Goal: Information Seeking & Learning: Learn about a topic

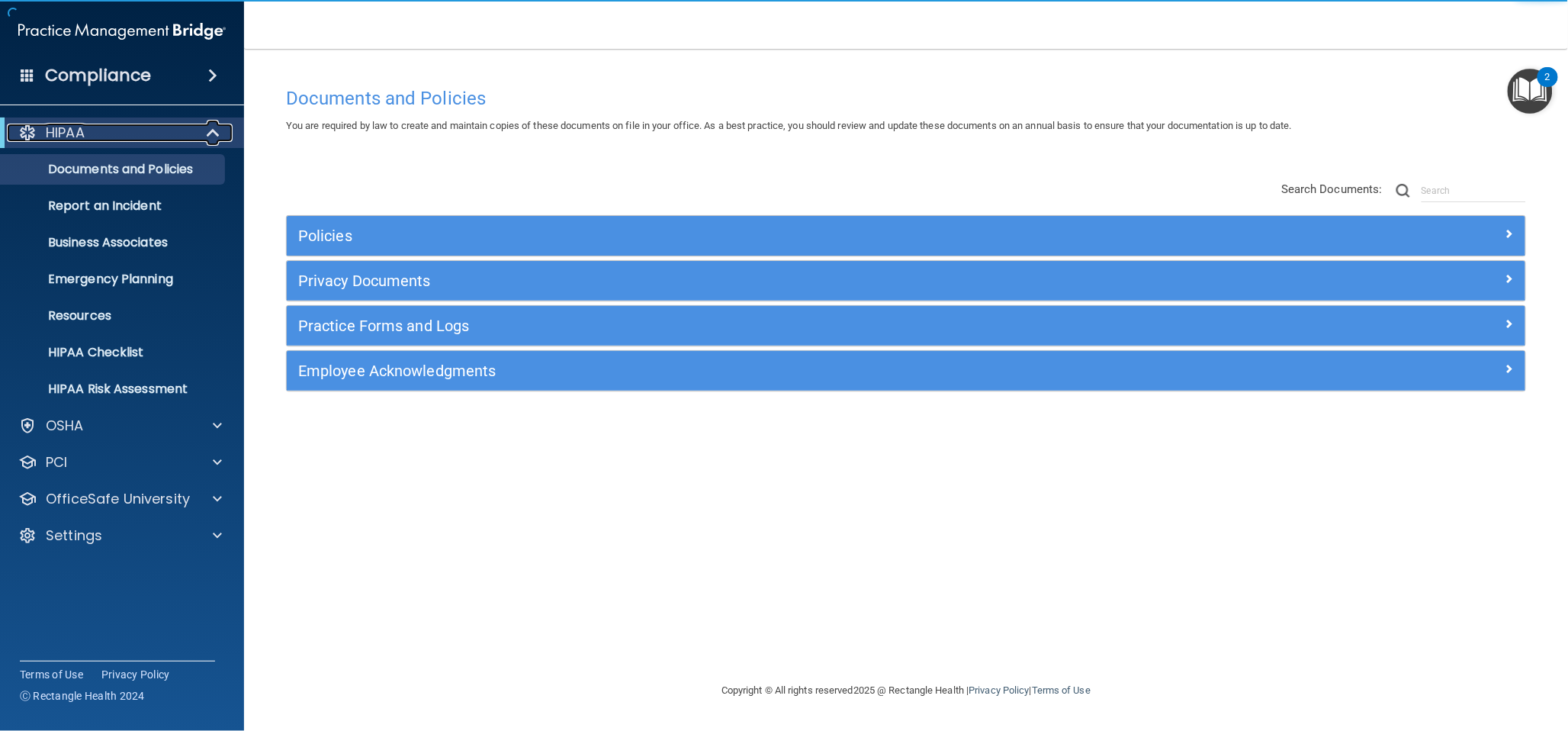
click at [214, 134] on span at bounding box center [214, 133] width 13 height 19
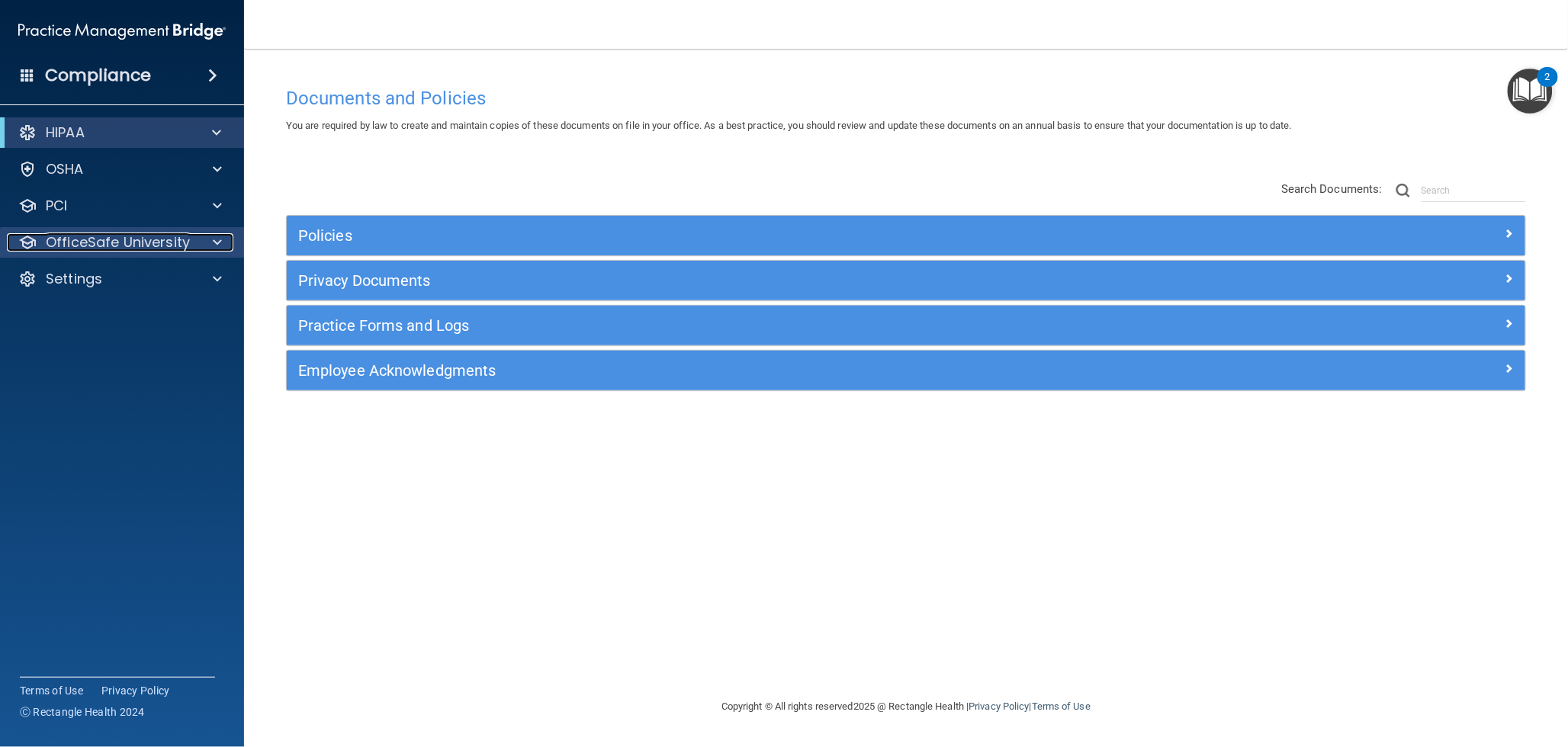
click at [134, 240] on p "OfficeSafe University" at bounding box center [118, 243] width 144 height 19
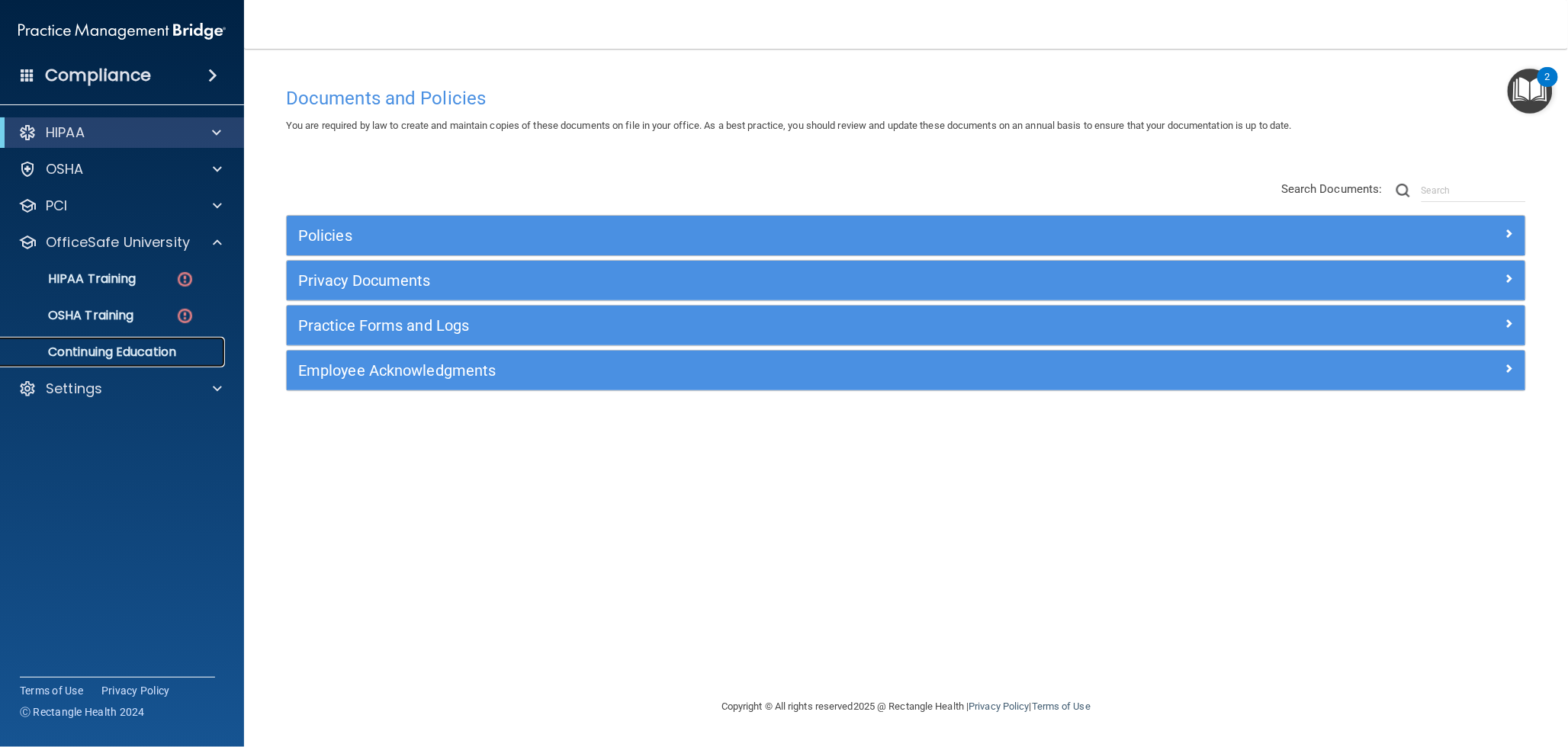
click at [152, 355] on p "Continuing Education" at bounding box center [114, 353] width 208 height 15
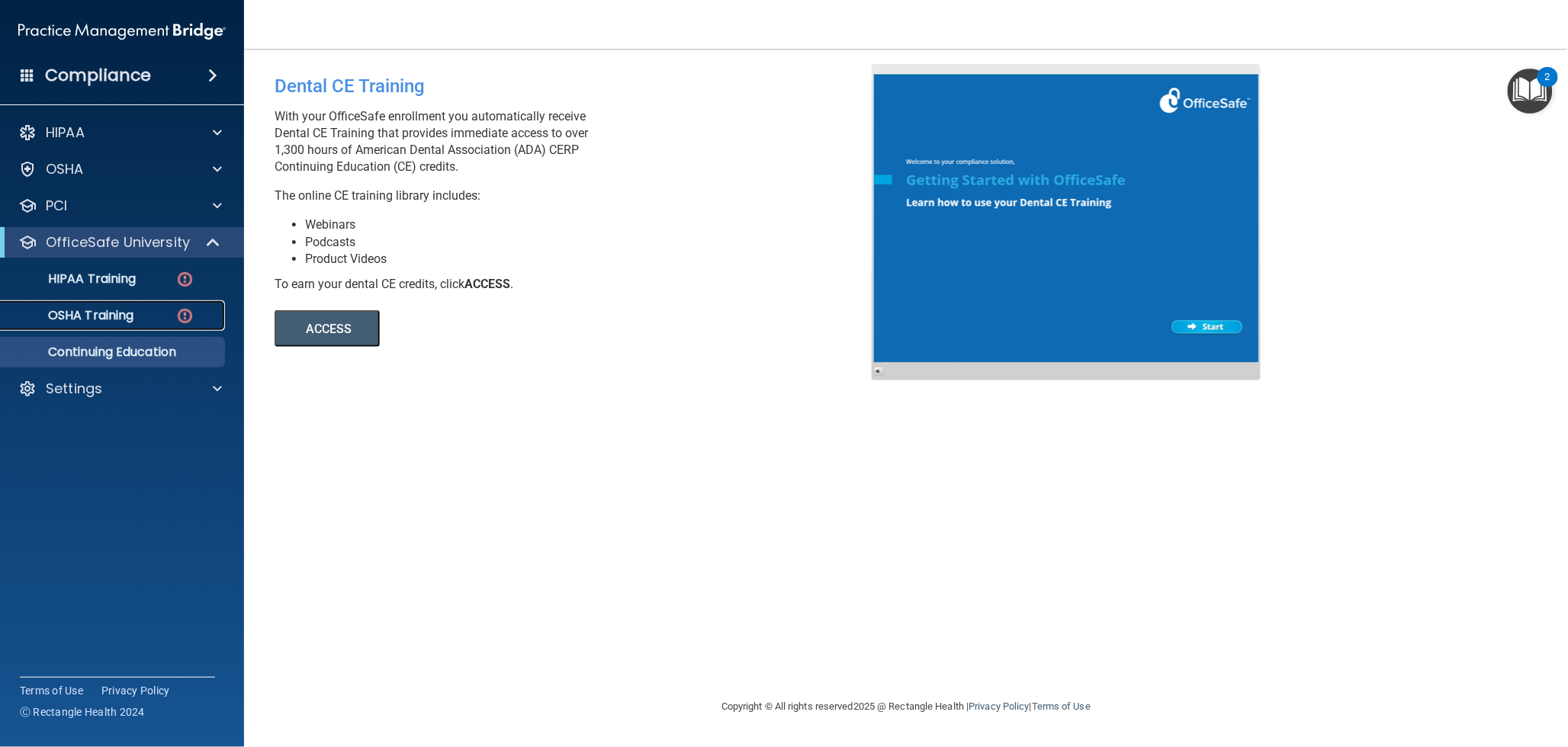
click at [111, 315] on p "OSHA Training" at bounding box center [72, 316] width 124 height 15
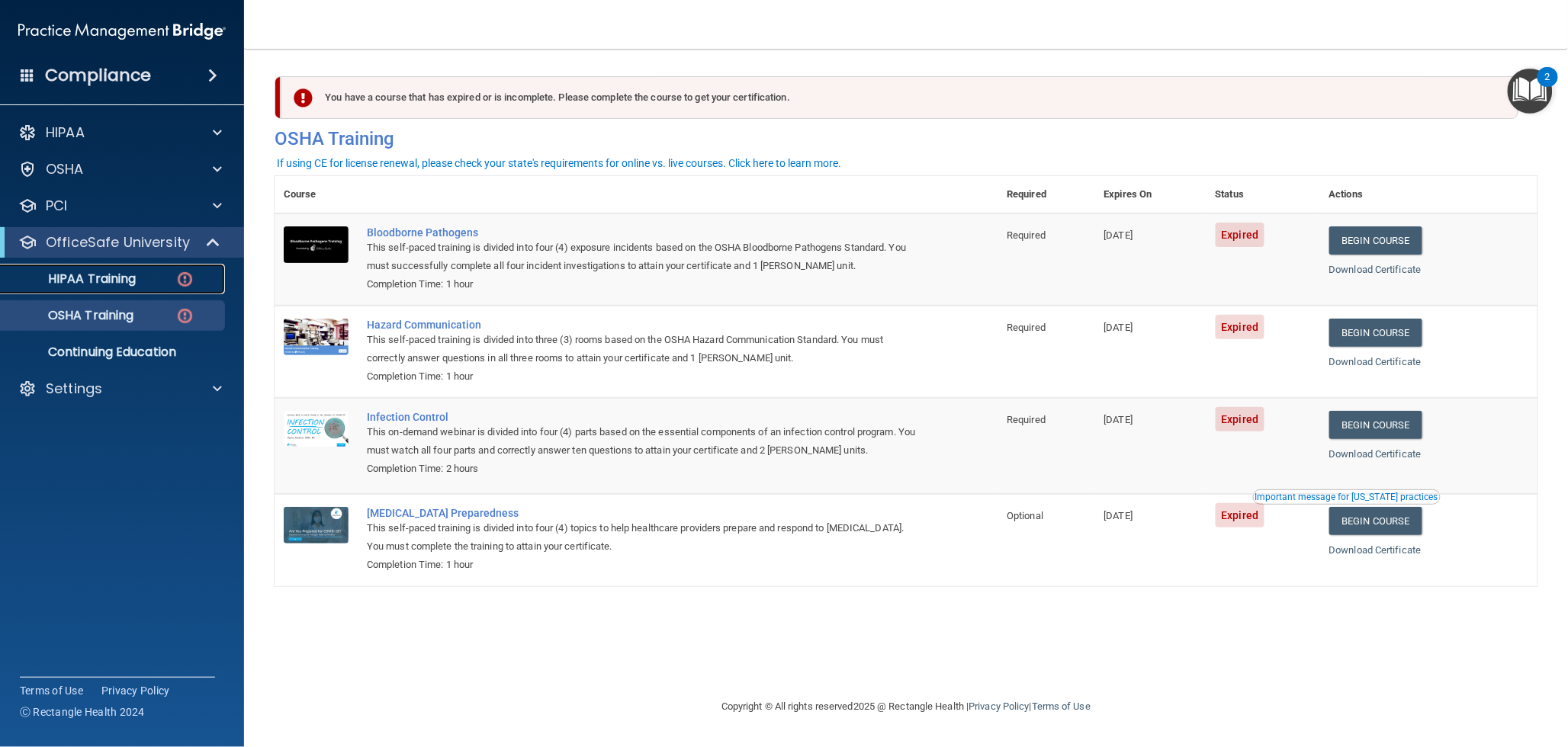
click at [123, 282] on p "HIPAA Training" at bounding box center [73, 279] width 126 height 15
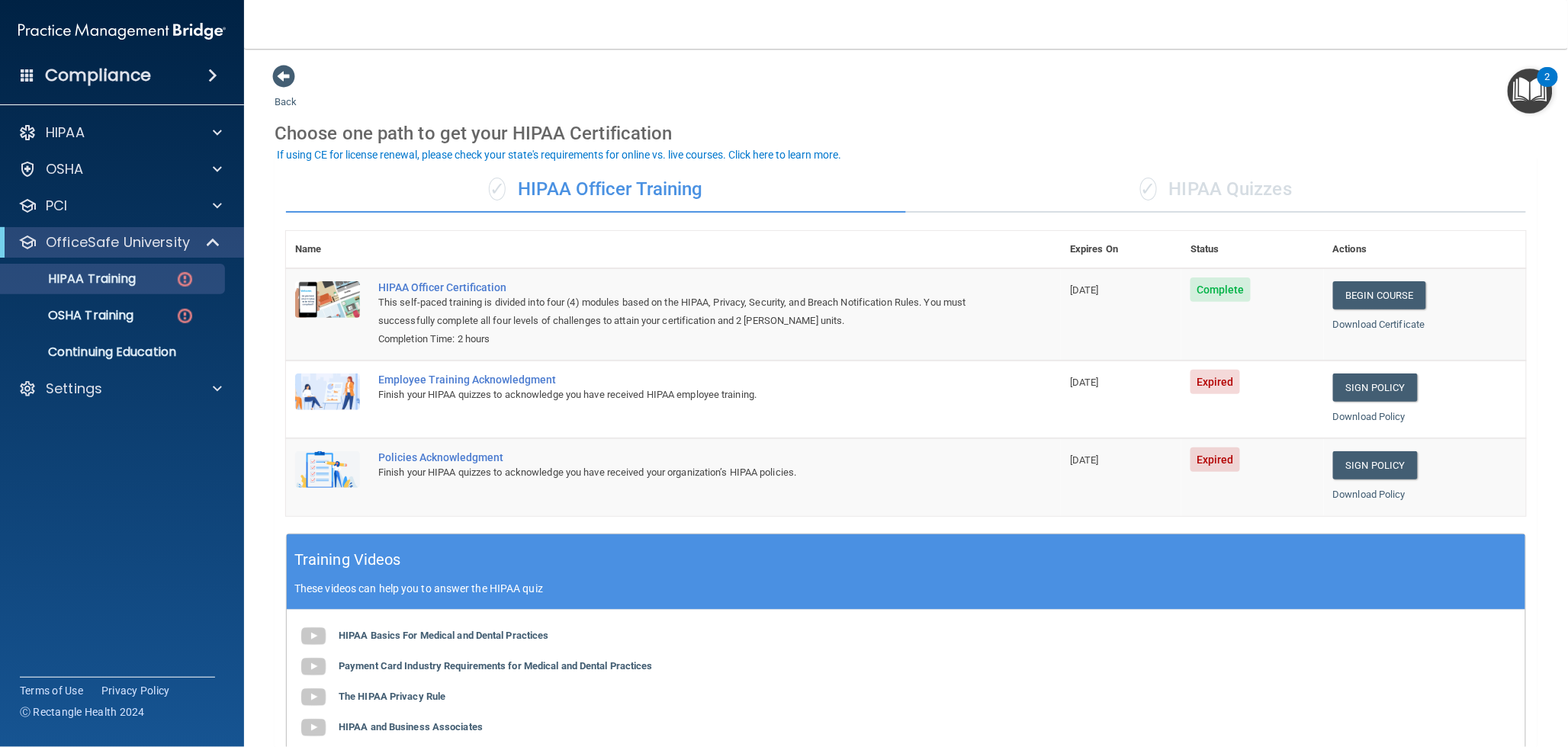
click at [1174, 193] on div "✓ HIPAA Quizzes" at bounding box center [1216, 189] width 620 height 46
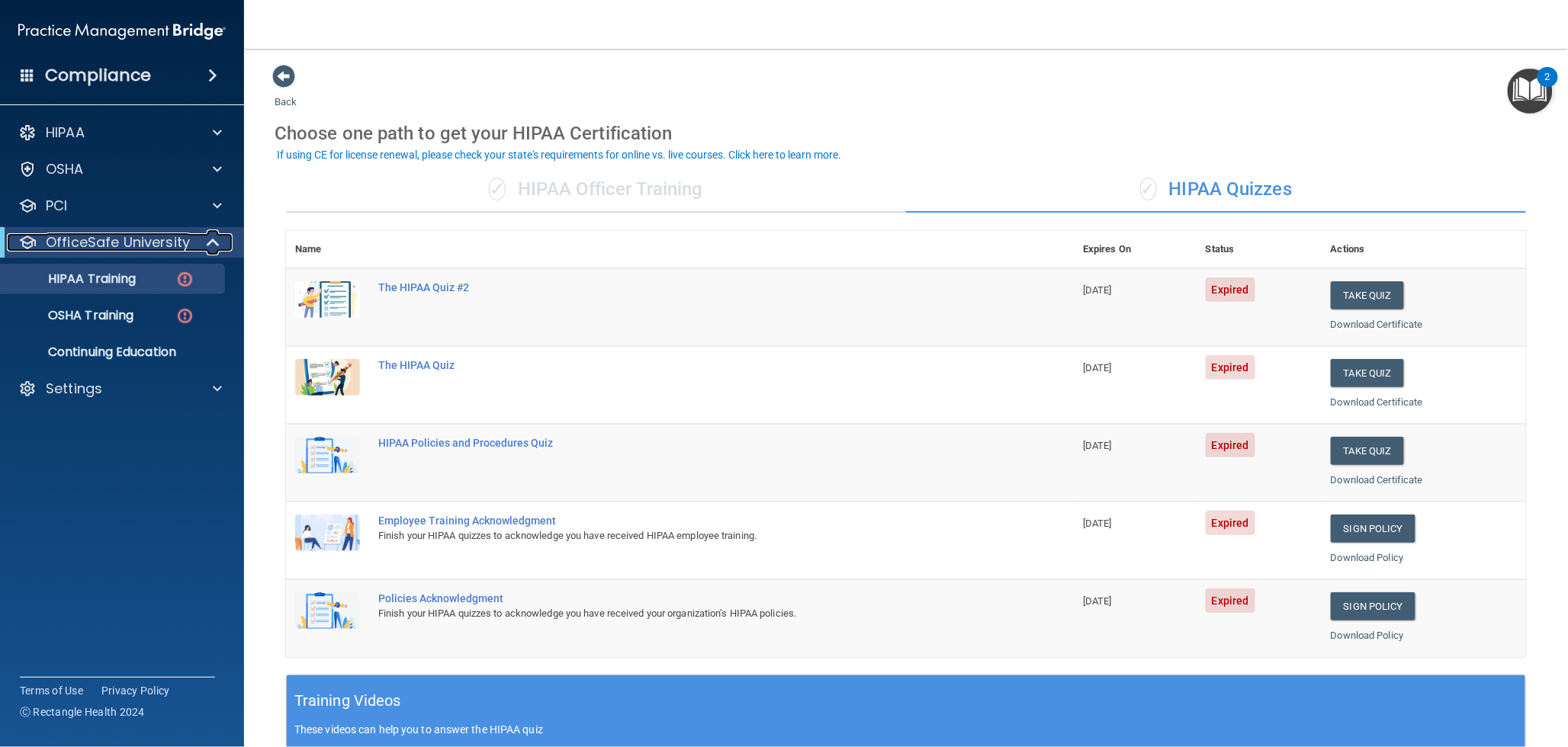
click at [135, 243] on p "OfficeSafe University" at bounding box center [118, 243] width 144 height 19
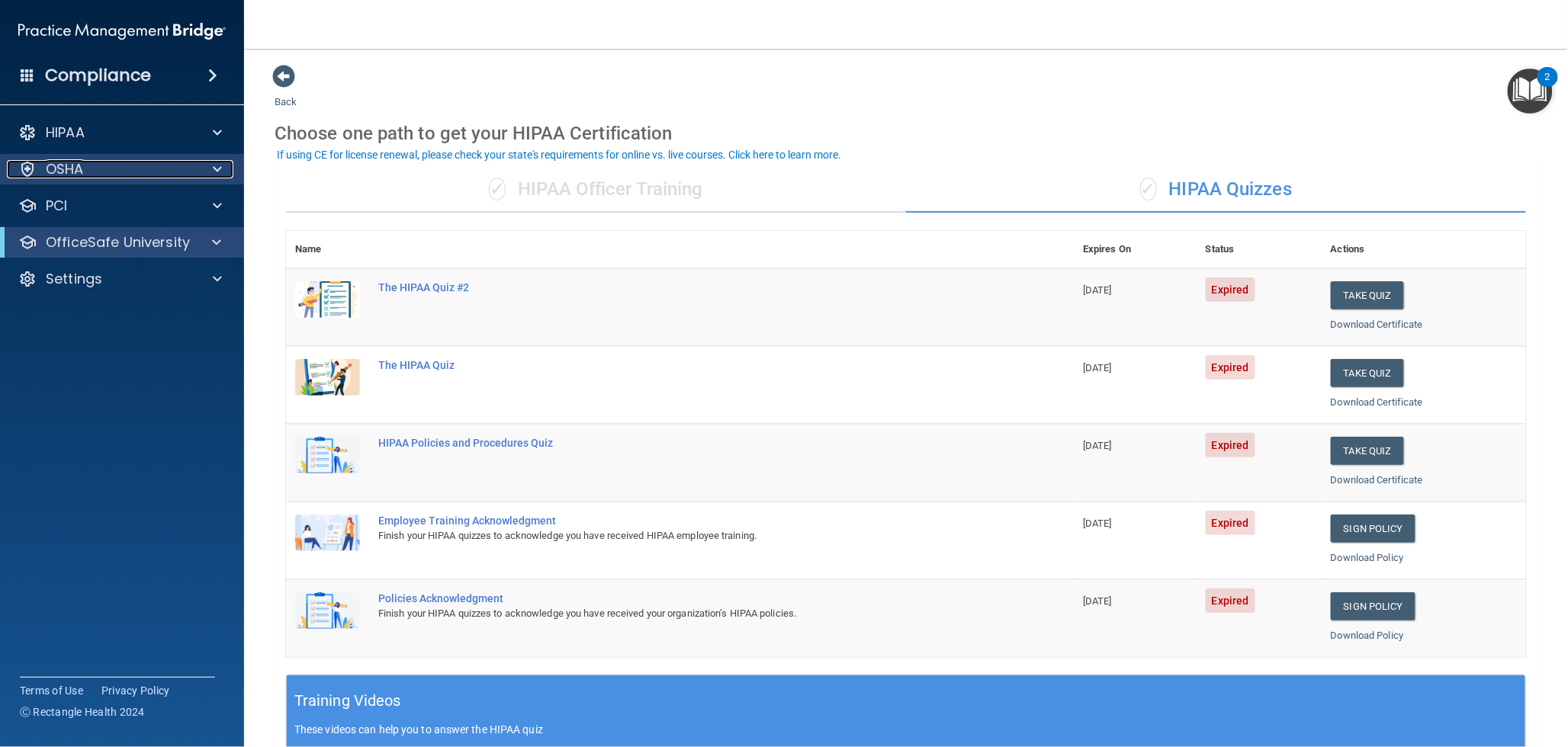
click at [101, 164] on div "OSHA" at bounding box center [101, 169] width 189 height 19
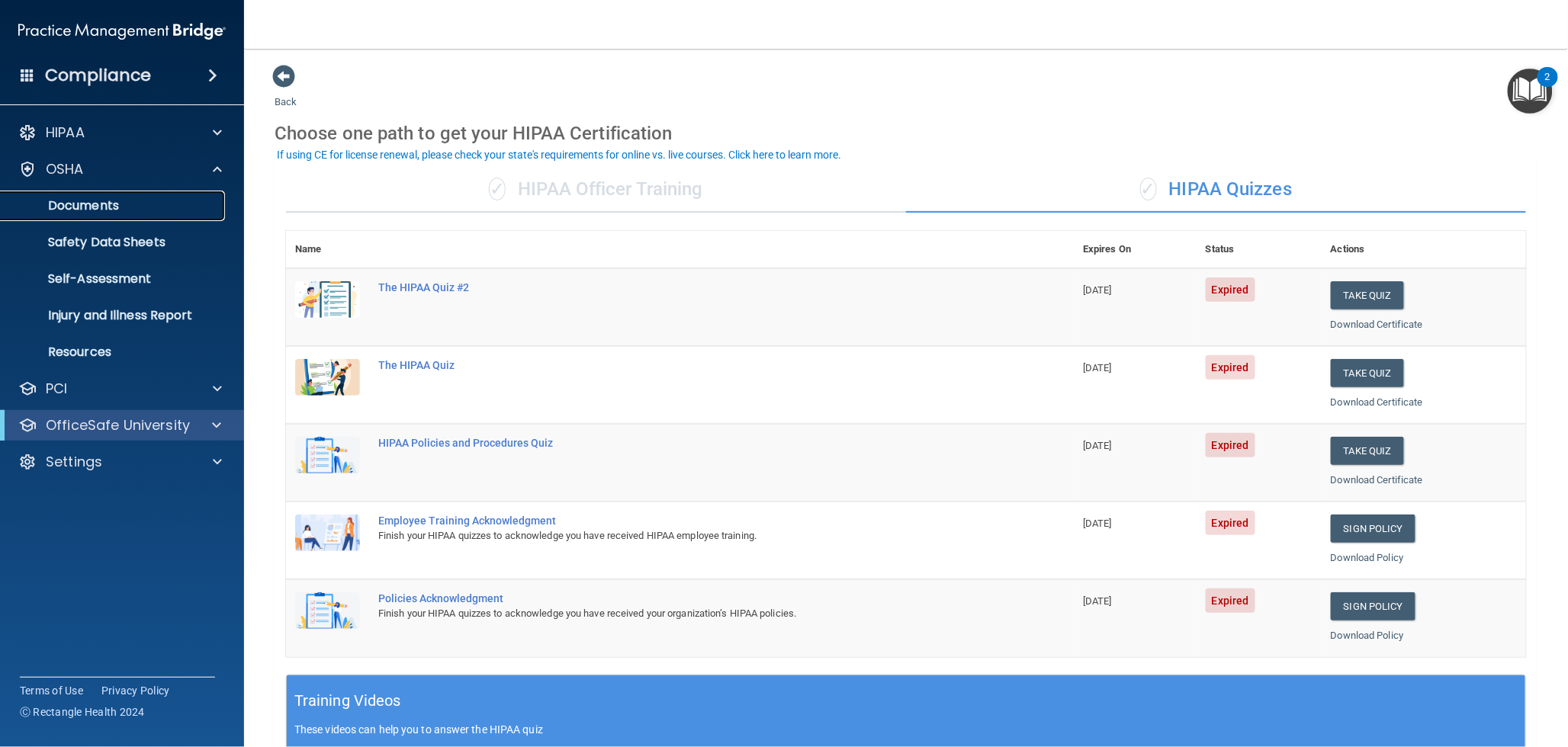
click at [89, 203] on p "Documents" at bounding box center [114, 206] width 208 height 15
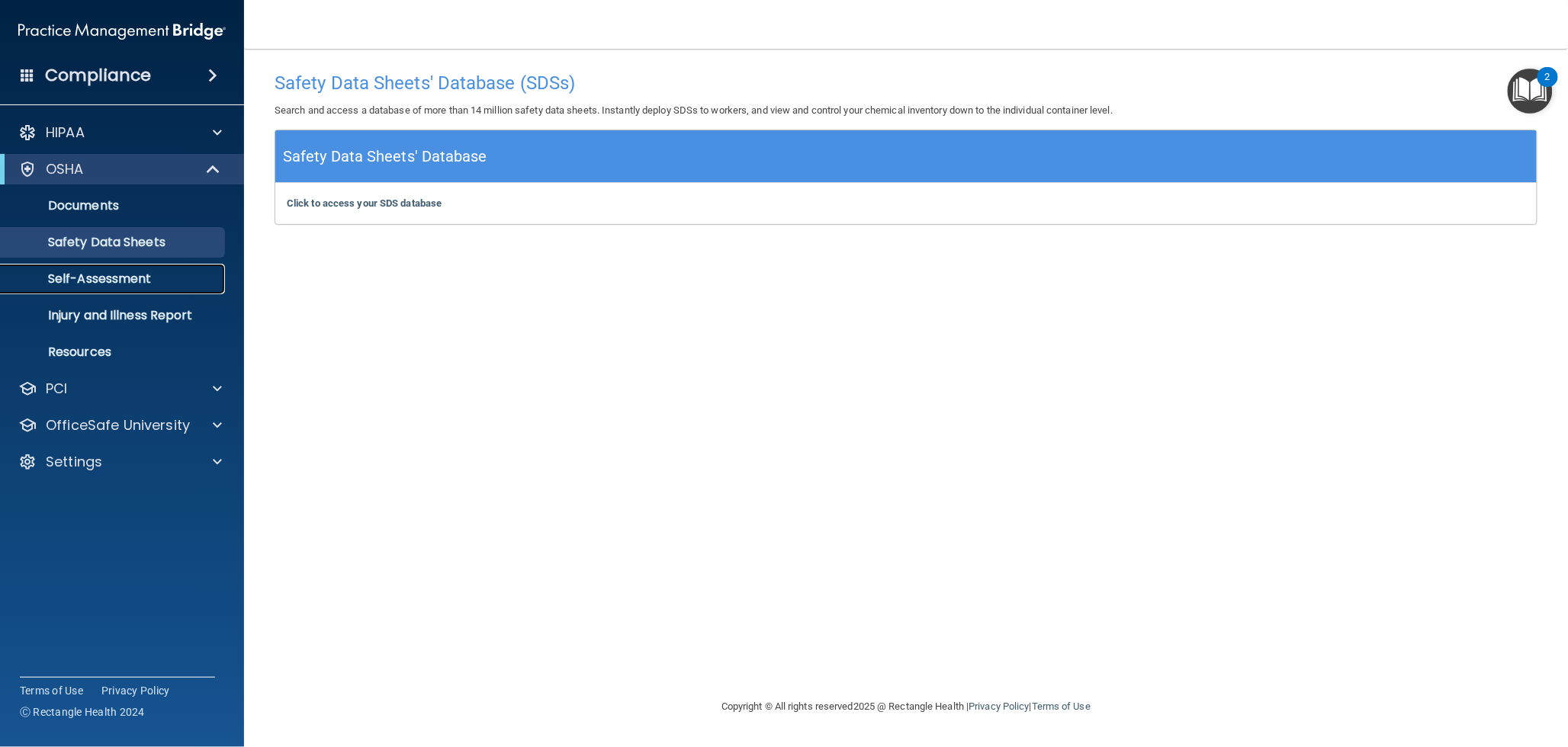
click at [116, 279] on p "Self-Assessment" at bounding box center [114, 279] width 208 height 15
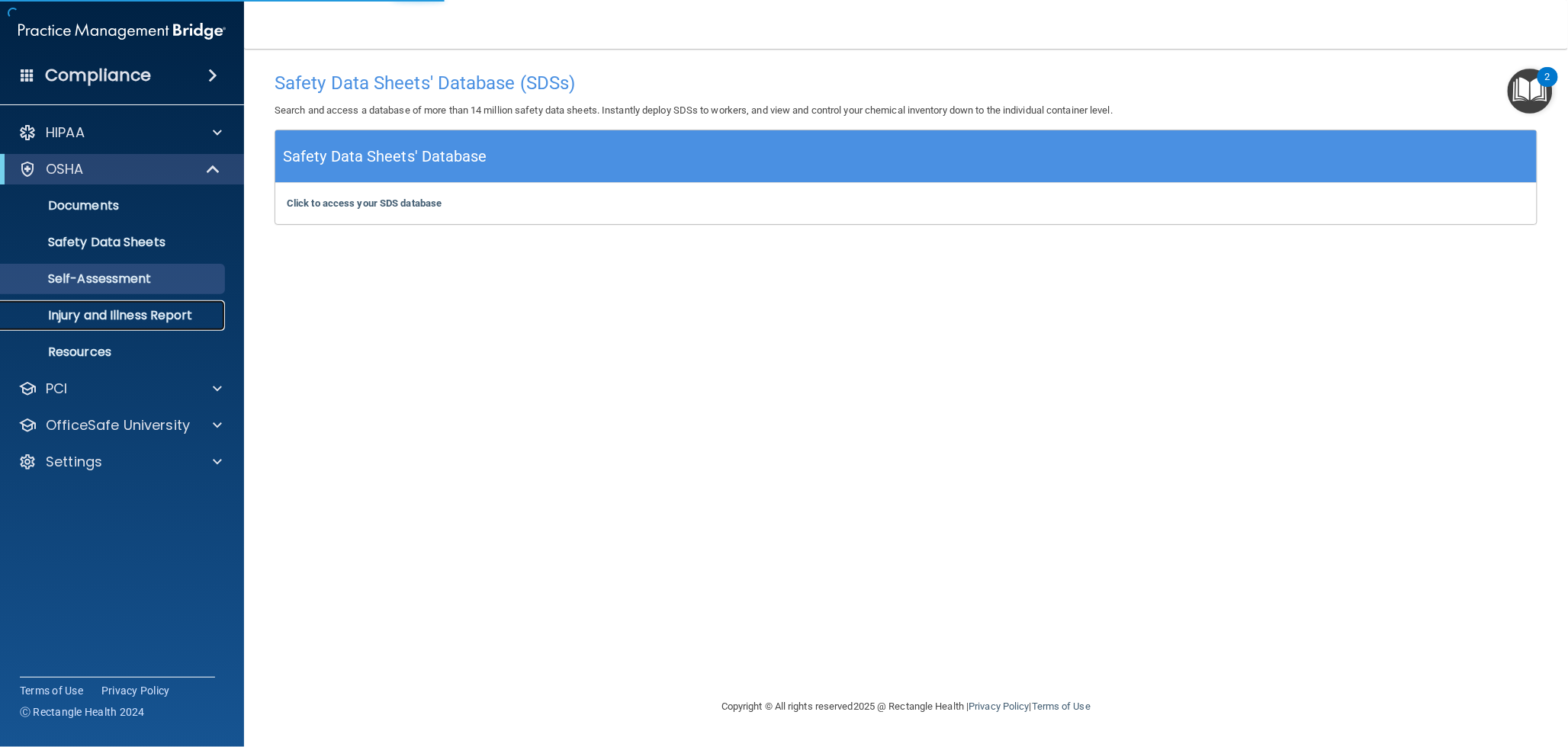
click at [104, 305] on link "Injury and Illness Report" at bounding box center [104, 316] width 240 height 30
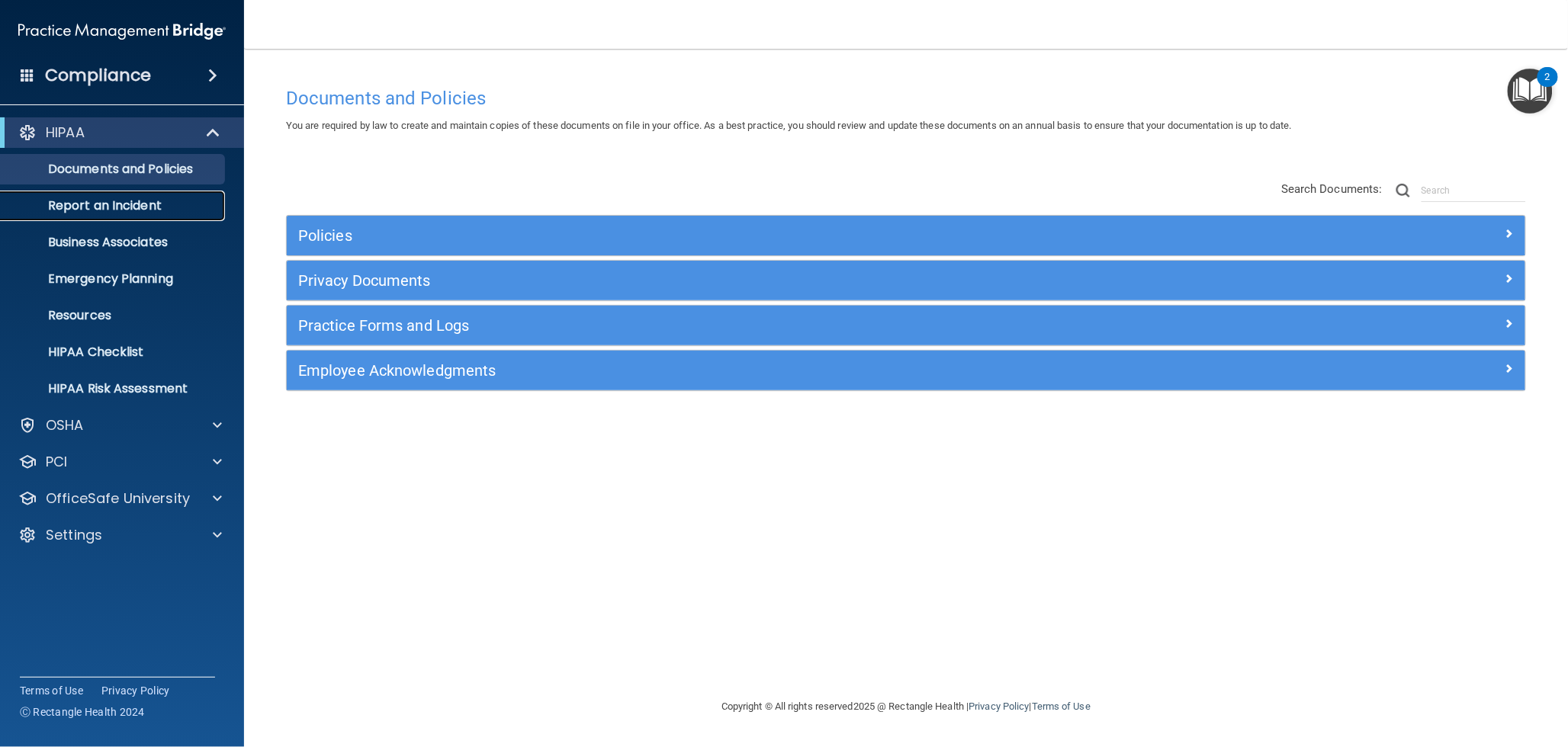
click at [146, 210] on p "Report an Incident" at bounding box center [114, 206] width 208 height 15
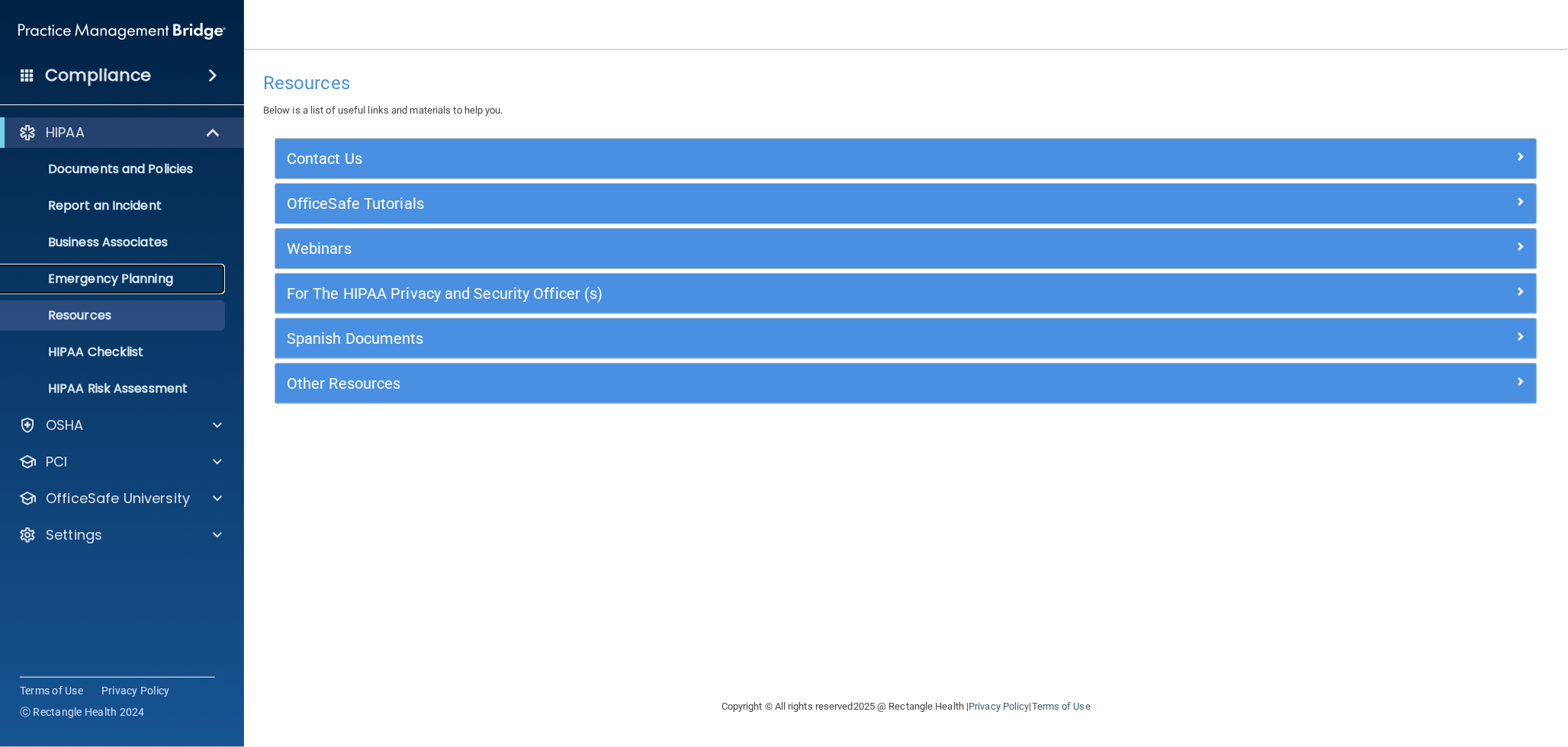
click at [159, 278] on p "Emergency Planning" at bounding box center [114, 279] width 208 height 15
